Goal: Task Accomplishment & Management: Manage account settings

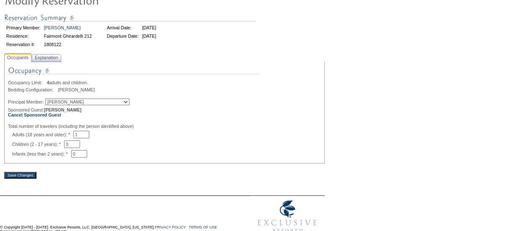
scroll to position [88, 0]
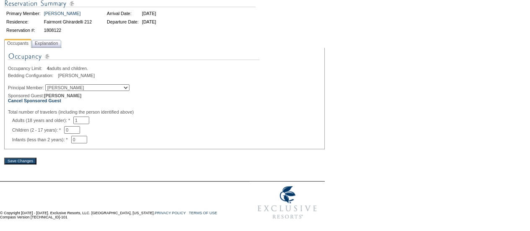
click at [68, 86] on select "[PERSON_NAME] [PERSON_NAME] [PERSON_NAME] [PERSON_NAME] [PERSON_NAME]" at bounding box center [87, 87] width 84 height 7
click at [59, 98] on b "Cancel Sponsored Guest" at bounding box center [34, 100] width 53 height 5
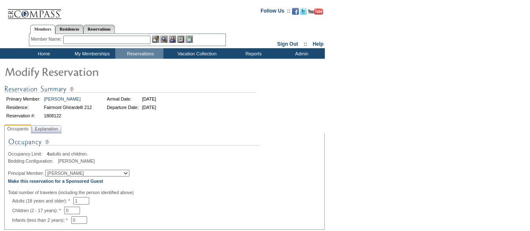
scroll to position [83, 0]
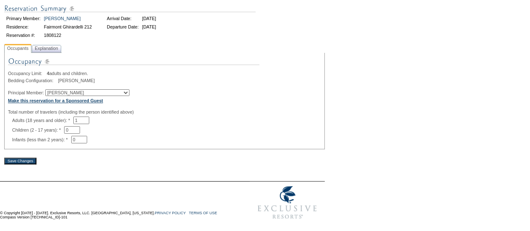
click at [90, 99] on b "Make this reservation for a Sponsored Guest" at bounding box center [55, 100] width 95 height 5
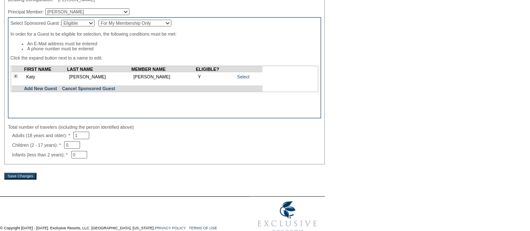
scroll to position [162, 0]
click at [15, 78] on img at bounding box center [16, 76] width 4 height 4
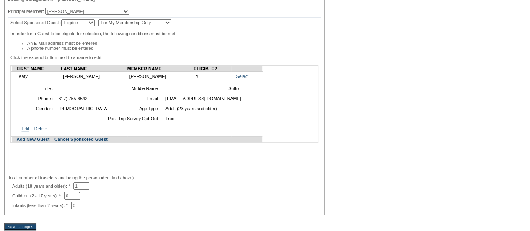
click at [23, 131] on link "Edit" at bounding box center [25, 128] width 8 height 5
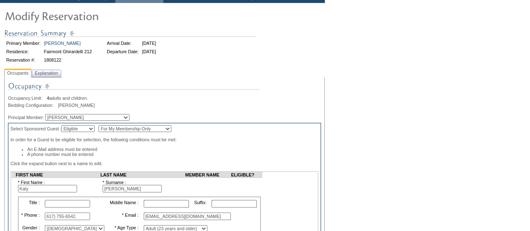
scroll to position [93, 0]
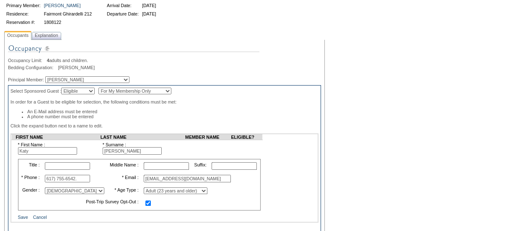
drag, startPoint x: 50, startPoint y: 152, endPoint x: 0, endPoint y: 156, distance: 50.4
click at [0, 156] on form "Follow Us ::" at bounding box center [263, 139] width 527 height 460
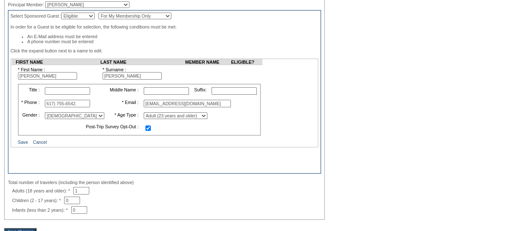
scroll to position [169, 0]
type input "[PERSON_NAME]"
click at [22, 144] on link "Save" at bounding box center [23, 141] width 10 height 5
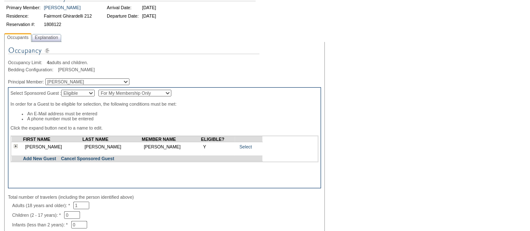
scroll to position [93, 0]
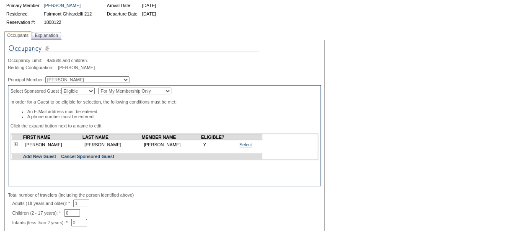
click at [244, 147] on link "Select" at bounding box center [245, 144] width 13 height 5
